Goal: Information Seeking & Learning: Learn about a topic

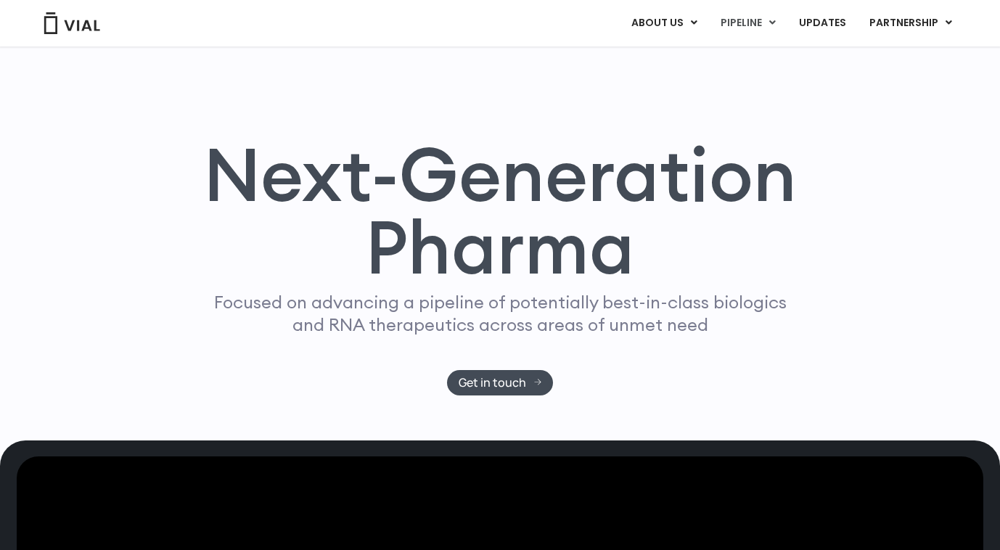
scroll to position [993, 0]
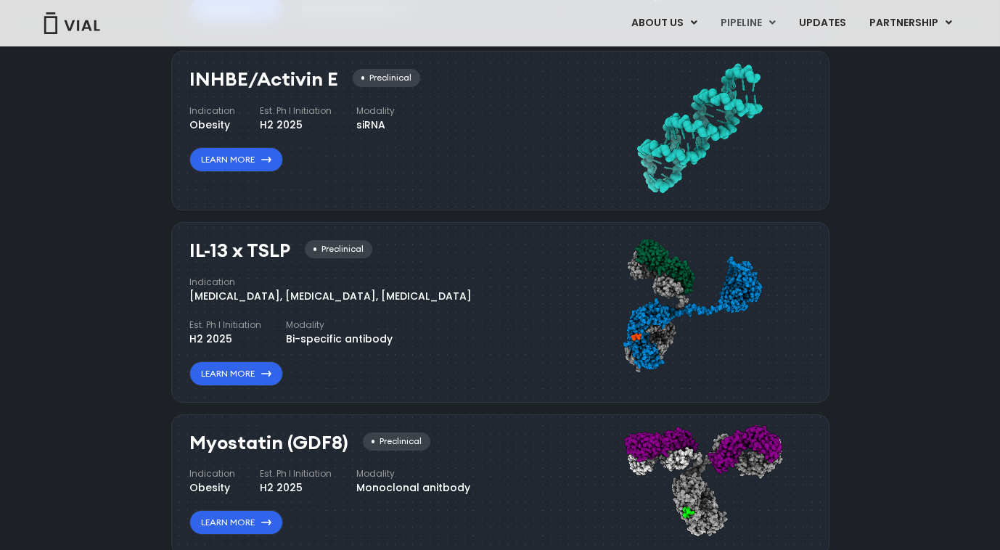
scroll to position [984, 0]
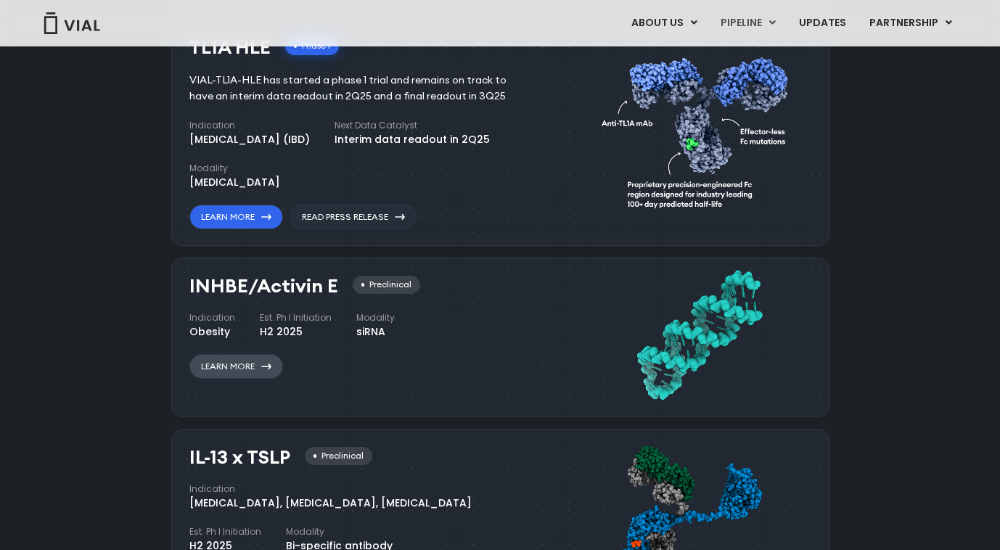
click at [241, 359] on link "Learn More" at bounding box center [236, 366] width 94 height 25
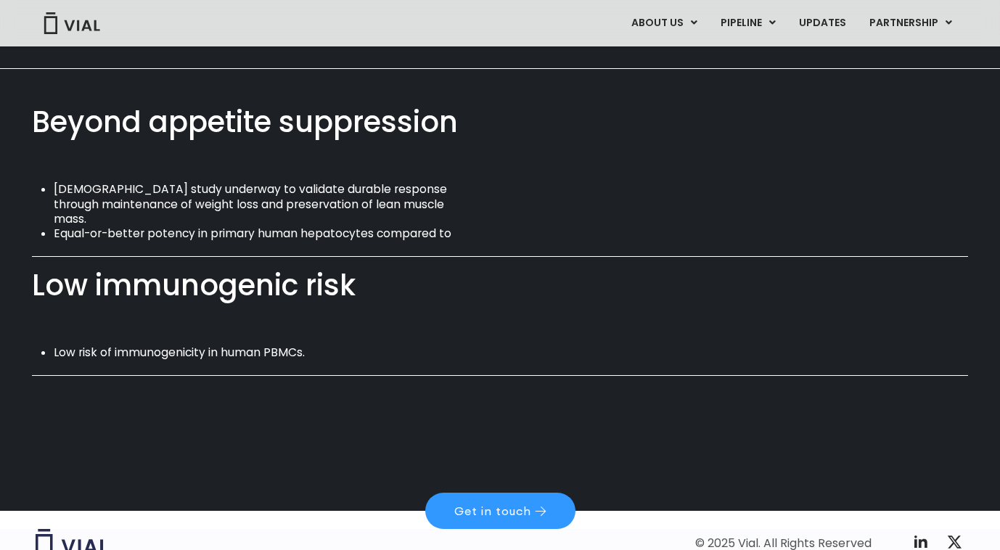
scroll to position [1042, 0]
